Goal: Transaction & Acquisition: Obtain resource

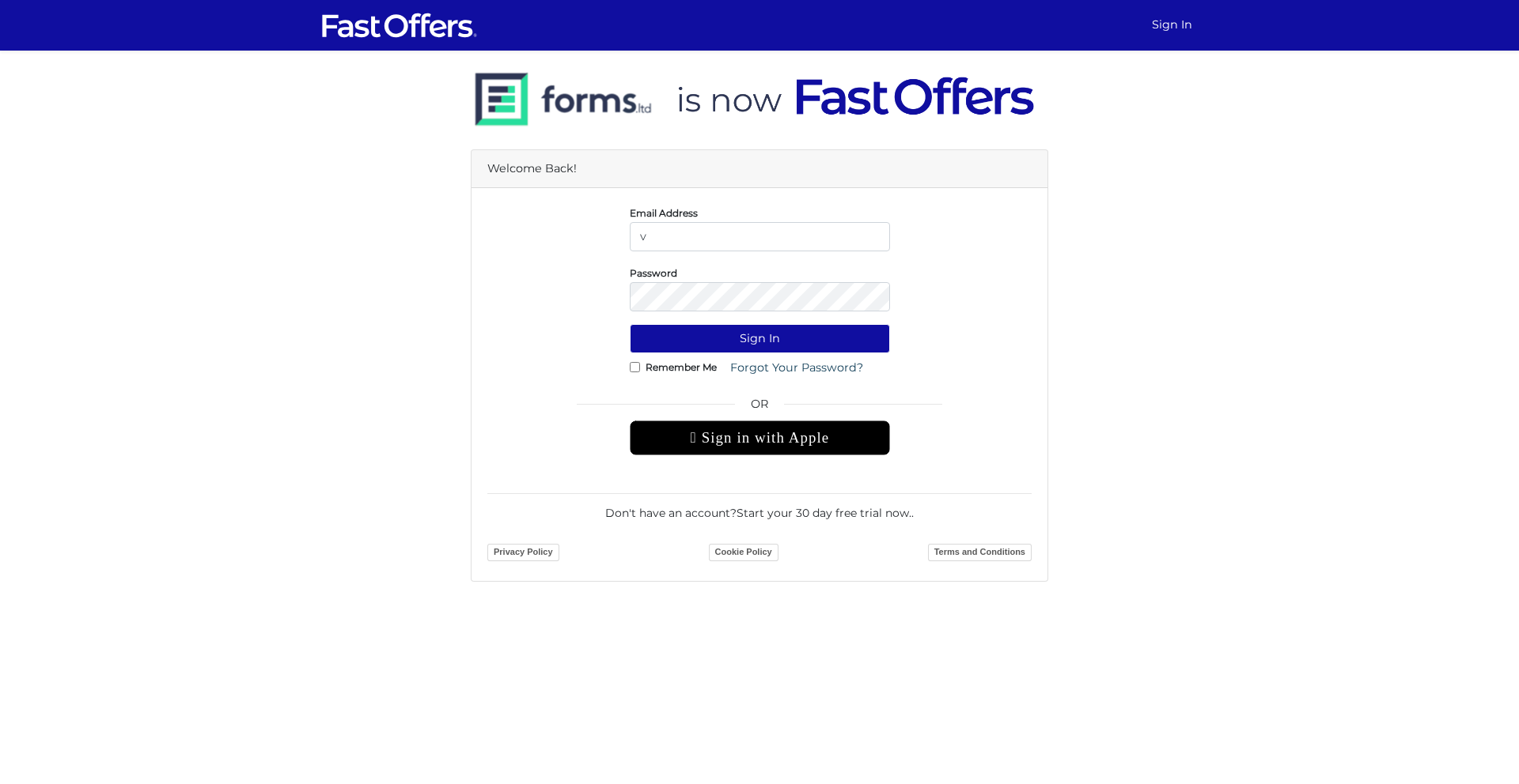
type input "vanessa.elliston@gmail.com"
click at [630, 324] on button "Sign In" at bounding box center [760, 339] width 260 height 29
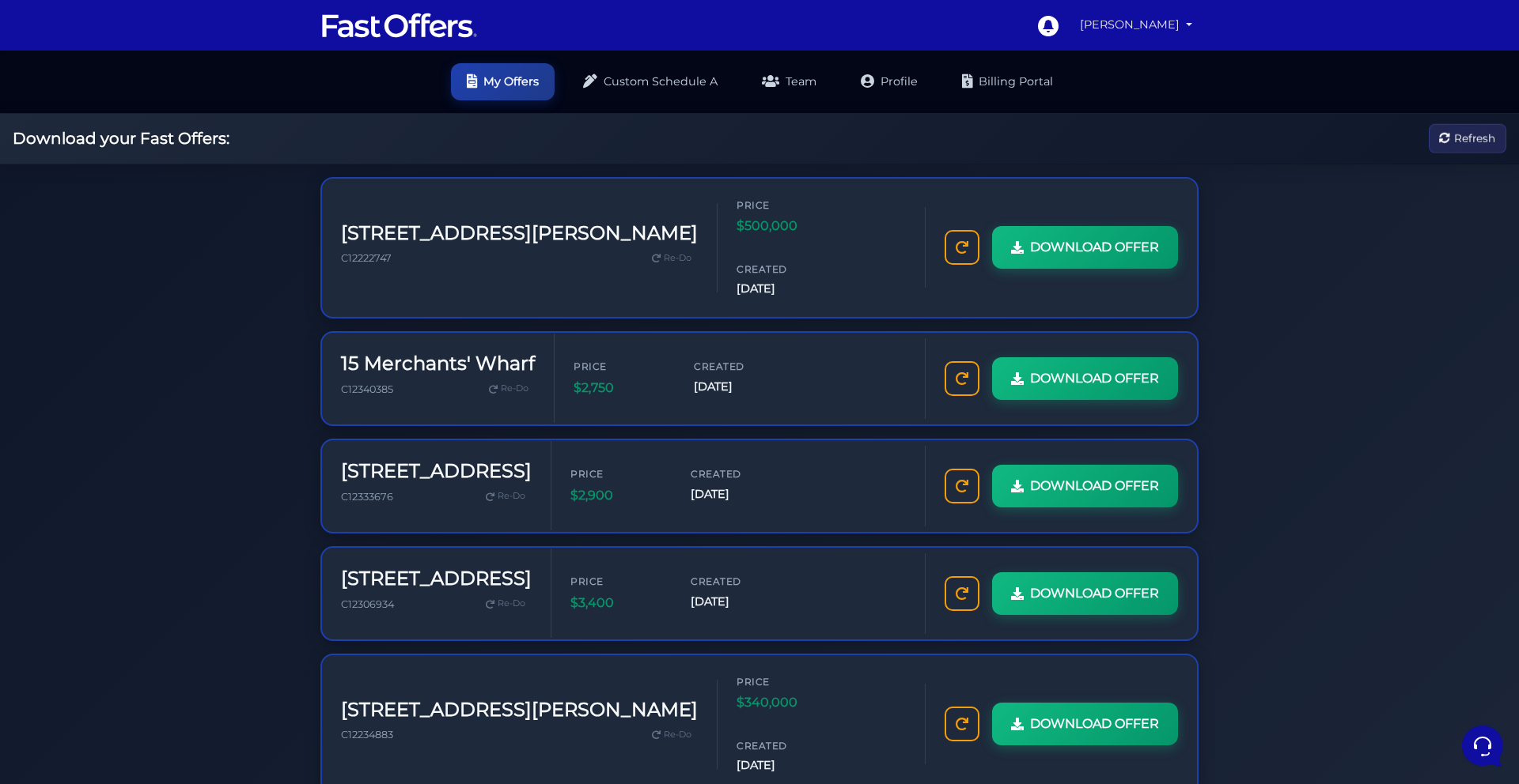
click at [1182, 22] on link "[PERSON_NAME]" at bounding box center [1136, 24] width 125 height 30
click at [1164, 62] on link "My Offers" at bounding box center [1136, 61] width 125 height 25
click at [452, 222] on h3 "34 Tubman Ave" at bounding box center [519, 233] width 357 height 23
click at [736, 262] on div "Created Aug 28, 2025" at bounding box center [783, 279] width 95 height 36
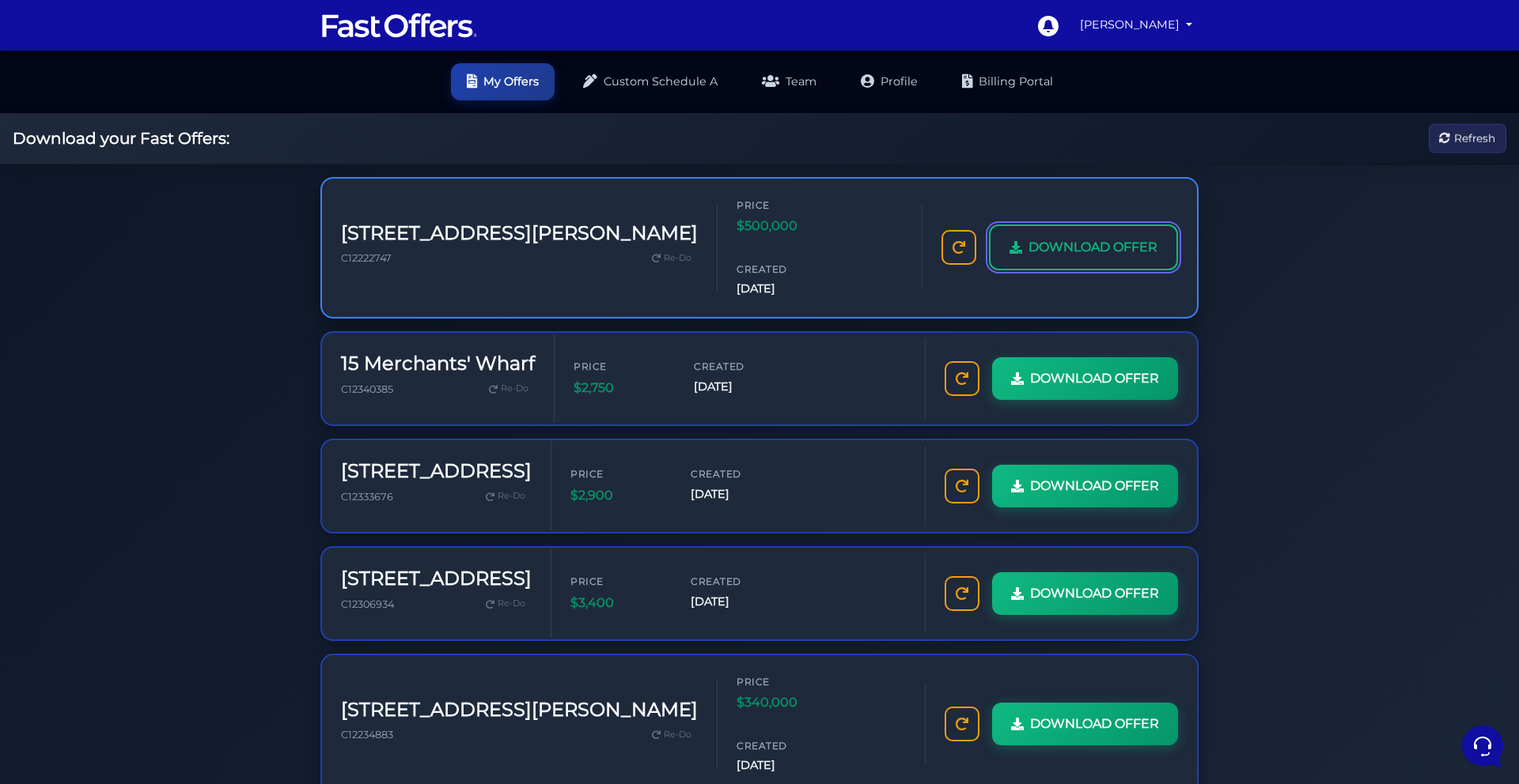
click at [1029, 252] on span "DOWNLOAD OFFER" at bounding box center [1093, 247] width 129 height 20
